Goal: Task Accomplishment & Management: Use online tool/utility

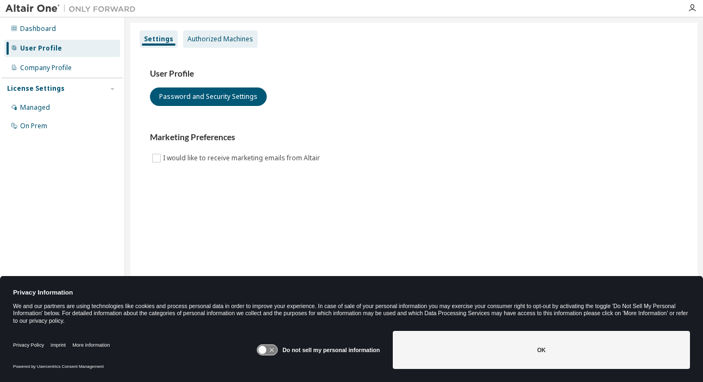
click at [197, 35] on div "Authorized Machines" at bounding box center [220, 39] width 66 height 9
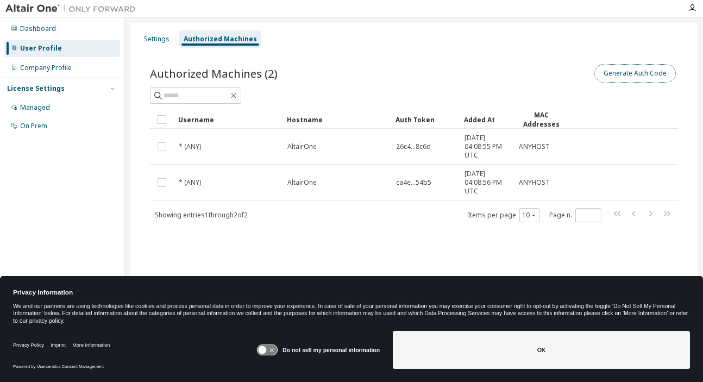
click at [622, 73] on button "Generate Auth Code" at bounding box center [635, 73] width 82 height 18
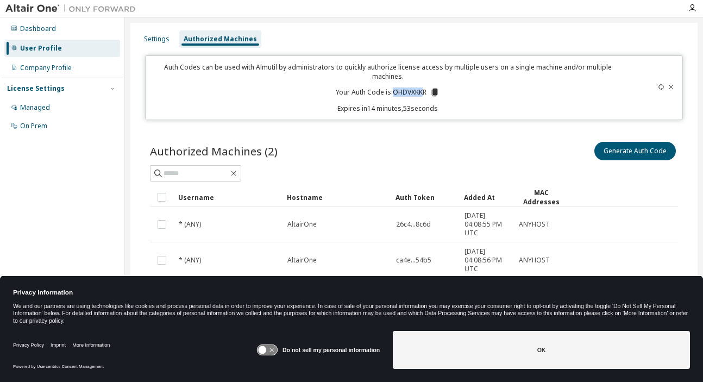
drag, startPoint x: 391, startPoint y: 91, endPoint x: 423, endPoint y: 92, distance: 32.1
click at [423, 92] on p "Your Auth Code is: OHDVXKKR" at bounding box center [388, 92] width 104 height 10
click at [427, 91] on p "Your Auth Code is: OHDVXKKR" at bounding box center [388, 92] width 104 height 10
drag, startPoint x: 392, startPoint y: 92, endPoint x: 429, endPoint y: 92, distance: 36.9
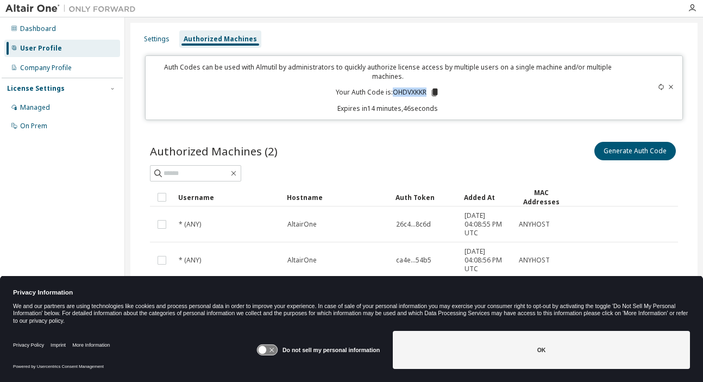
click at [429, 92] on p "Your Auth Code is: OHDVXKKR" at bounding box center [388, 92] width 104 height 10
copy p "OHDVXKKR"
click at [26, 200] on div "Dashboard User Profile Company Profile License Settings Managed On Prem" at bounding box center [62, 174] width 121 height 310
